Goal: Register for event/course

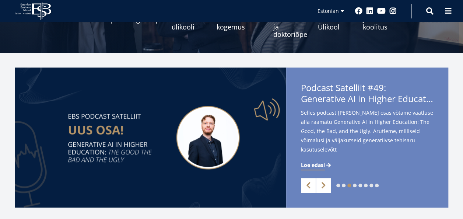
scroll to position [129, 0]
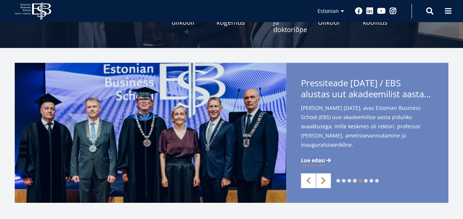
click at [327, 179] on link "Next" at bounding box center [323, 180] width 15 height 15
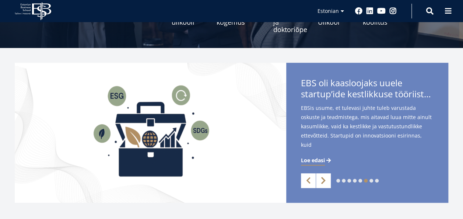
click at [327, 179] on link "Next" at bounding box center [323, 180] width 15 height 15
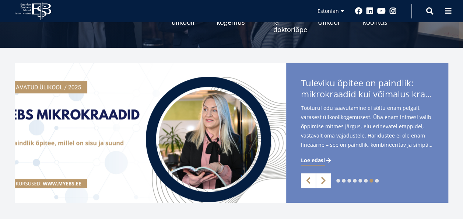
click at [327, 179] on link "Next" at bounding box center [323, 180] width 15 height 15
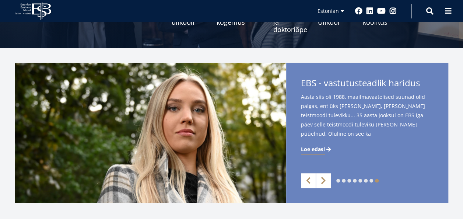
click at [327, 179] on link "Next" at bounding box center [323, 180] width 15 height 15
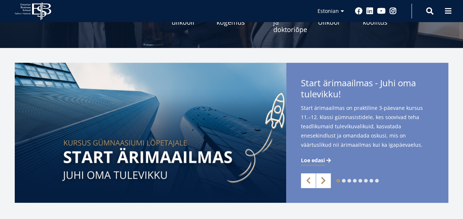
click at [327, 179] on link "Next" at bounding box center [323, 180] width 15 height 15
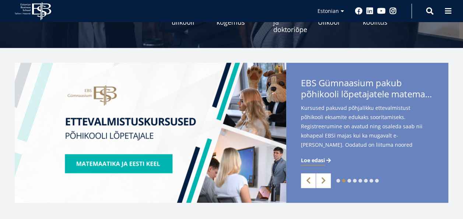
click at [121, 161] on img at bounding box center [150, 133] width 271 height 140
click at [136, 124] on img at bounding box center [150, 133] width 271 height 140
click at [318, 159] on span "Loe edasi" at bounding box center [313, 159] width 24 height 7
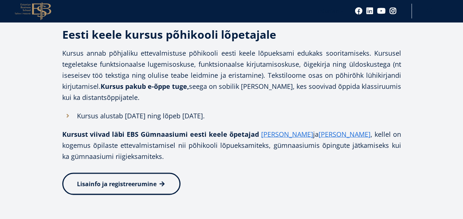
scroll to position [680, 0]
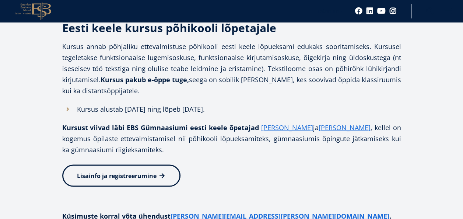
click at [148, 170] on link "Lisainfo ja registreerumine" at bounding box center [121, 175] width 118 height 22
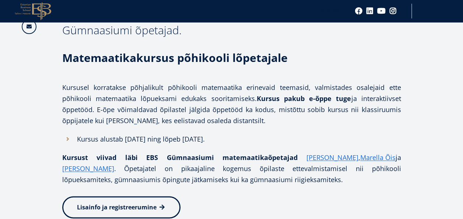
scroll to position [476, 0]
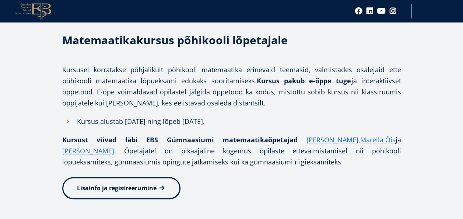
click at [119, 187] on span "Lisainfo ja registreerumine" at bounding box center [117, 188] width 80 height 8
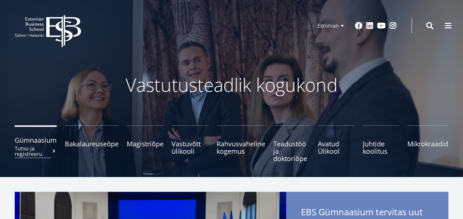
click at [32, 141] on span "Gümnaasium Tutvu ja registreeru" at bounding box center [36, 139] width 42 height 7
